Goal: Check status: Check status

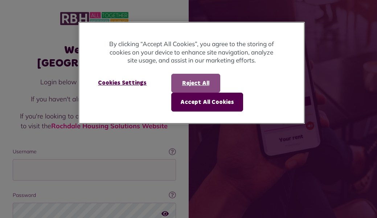
click at [185, 81] on button "Reject All" at bounding box center [195, 83] width 49 height 19
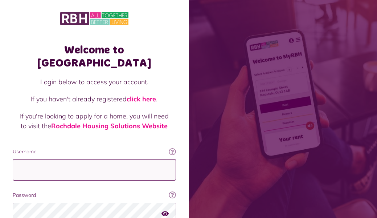
click at [96, 159] on input "Username" at bounding box center [94, 169] width 163 height 21
type input "**********"
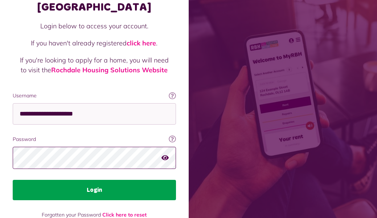
scroll to position [56, 0]
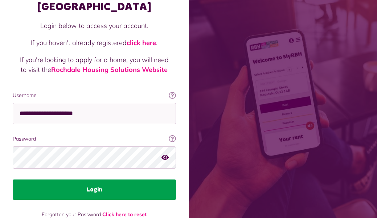
click at [92, 179] on button "Login" at bounding box center [94, 189] width 163 height 20
click at [96, 179] on button "Login" at bounding box center [94, 189] width 163 height 20
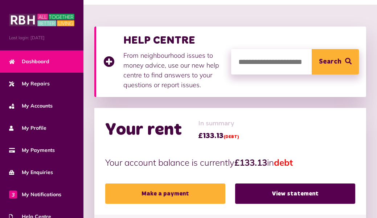
scroll to position [81, 0]
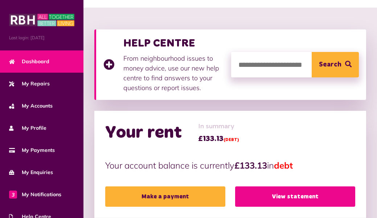
click at [279, 192] on link "View statement" at bounding box center [295, 196] width 120 height 20
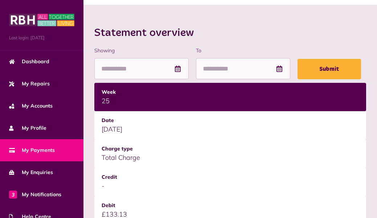
scroll to position [82, 0]
